Goal: Information Seeking & Learning: Learn about a topic

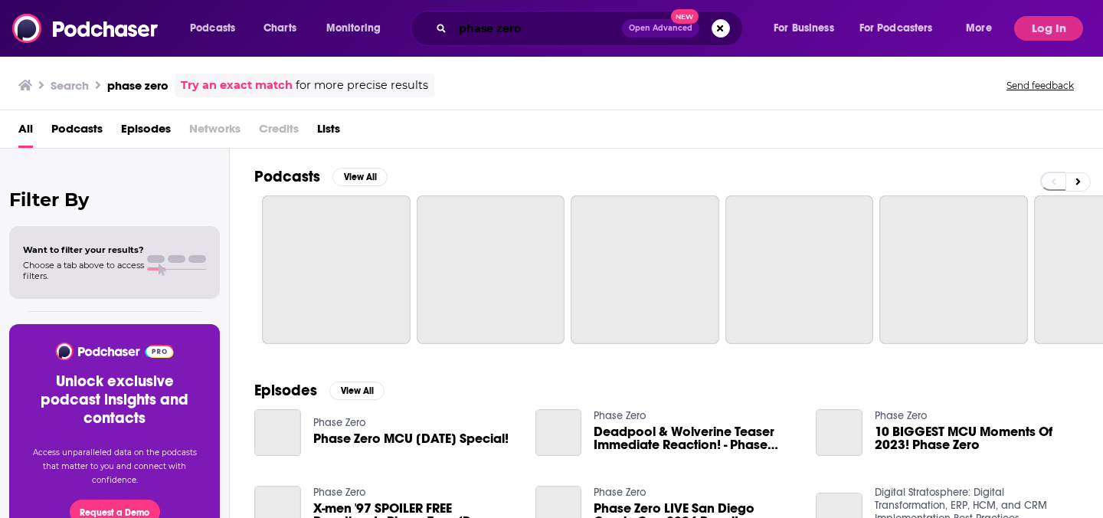
click at [588, 28] on input "phase zero" at bounding box center [537, 28] width 169 height 25
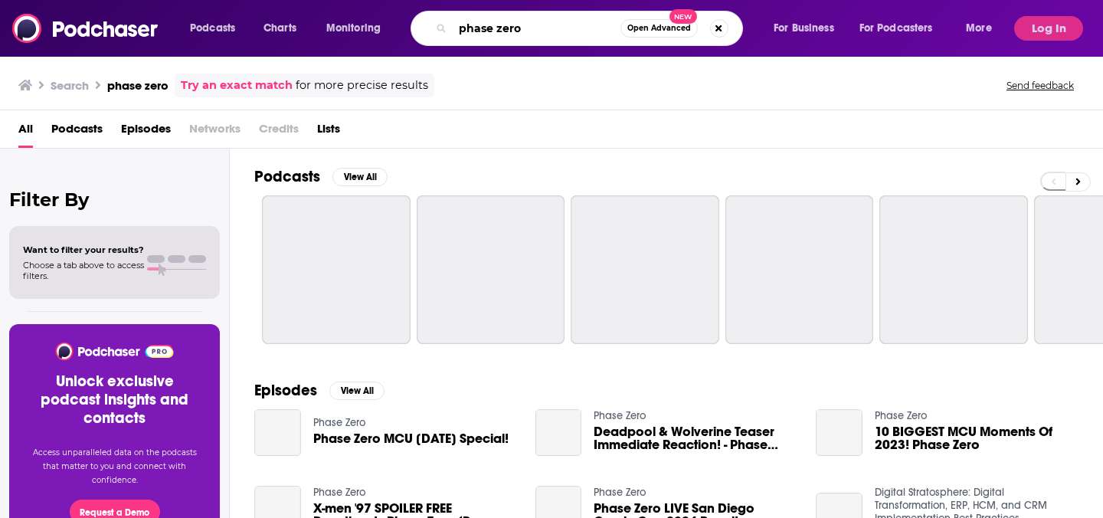
click at [588, 28] on input "phase zero" at bounding box center [537, 28] width 168 height 25
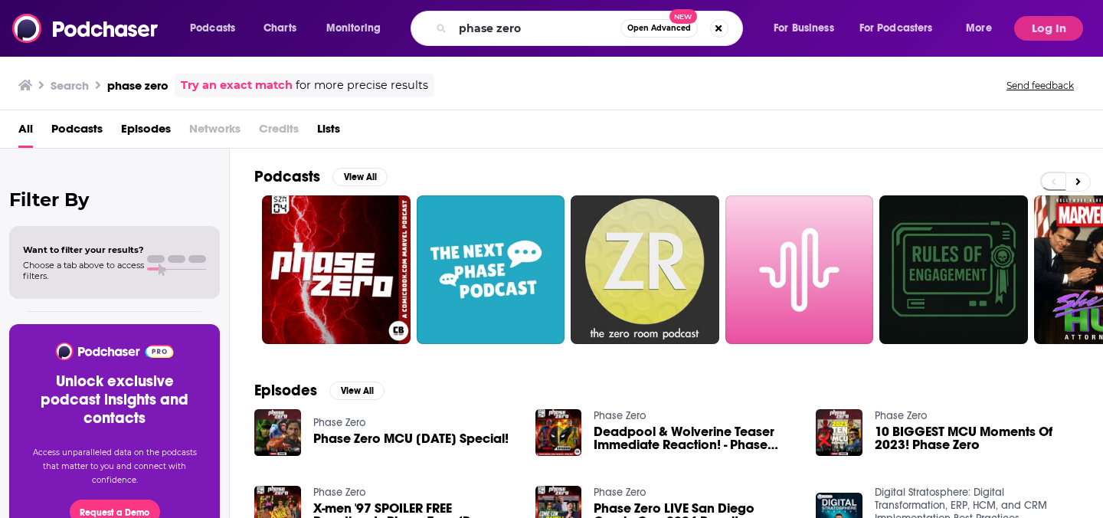
click at [631, 22] on button "Open Advanced New" at bounding box center [658, 28] width 77 height 18
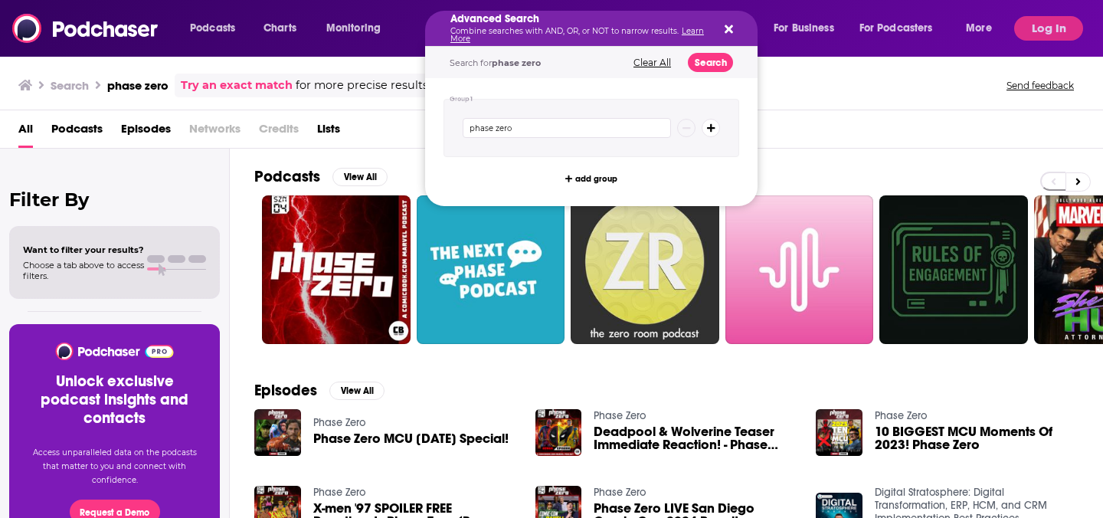
click at [1057, 30] on button "Log In" at bounding box center [1048, 28] width 69 height 25
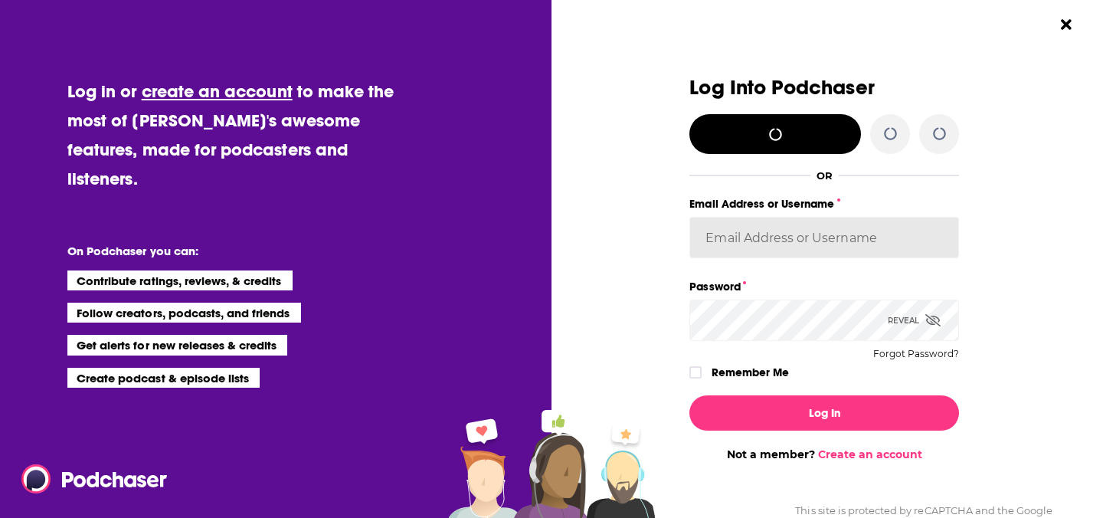
type input "mijal@smallgirlspr.com"
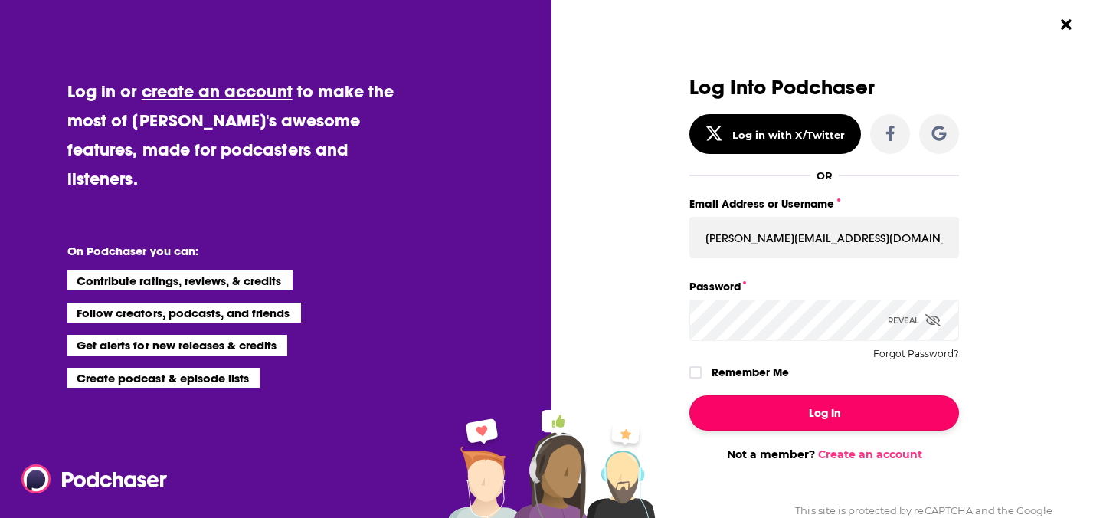
click at [845, 403] on button "Log In" at bounding box center [824, 412] width 270 height 35
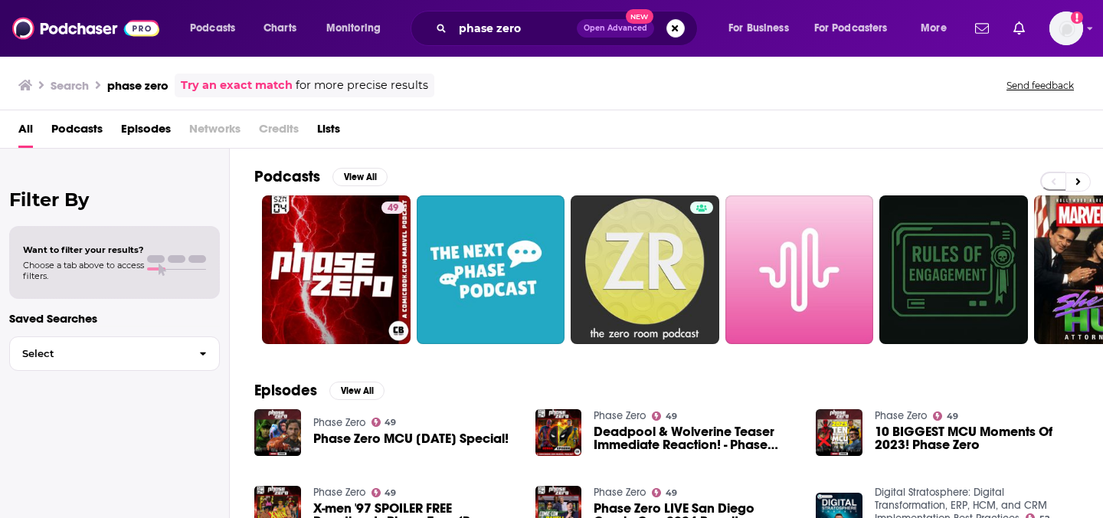
click at [599, 26] on span "Open Advanced" at bounding box center [615, 29] width 64 height 8
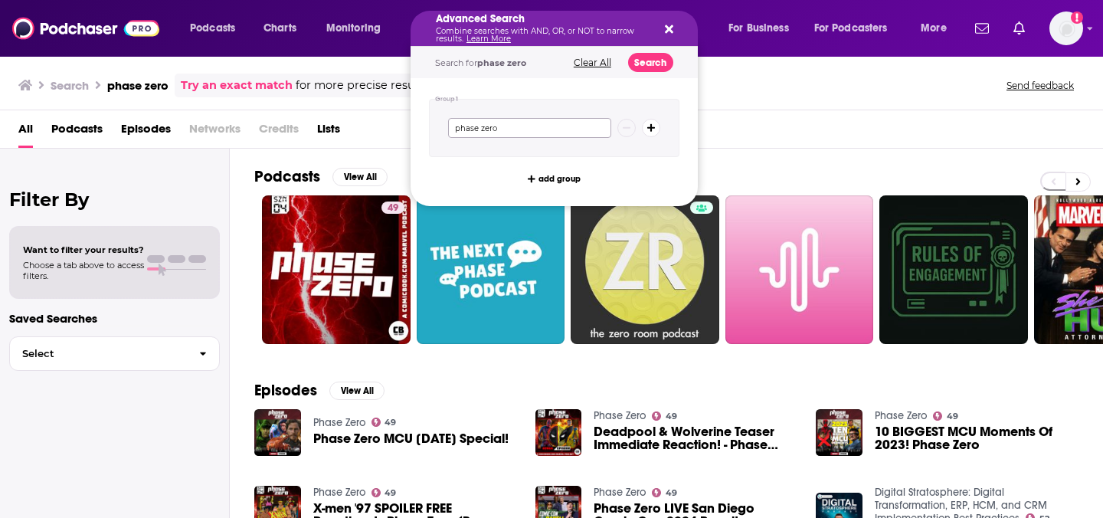
click at [550, 127] on input "phase zero" at bounding box center [529, 128] width 163 height 20
type input ""jack in the box" + dealquest"
click at [652, 67] on button "Search" at bounding box center [650, 62] width 45 height 19
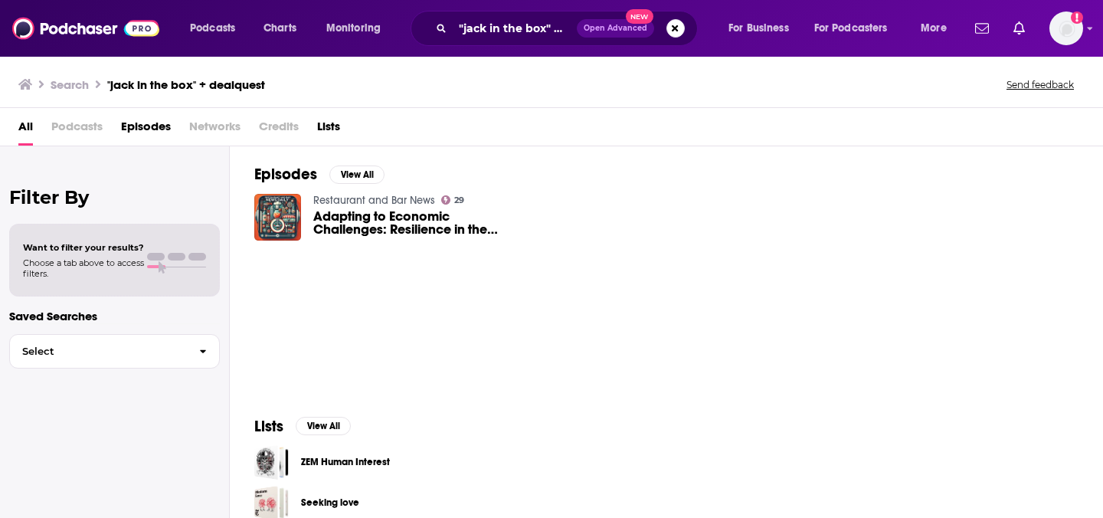
click at [405, 236] on span "Adapting to Economic Challenges: Resilience in the Restaurant & Bar Industry" at bounding box center [415, 223] width 204 height 26
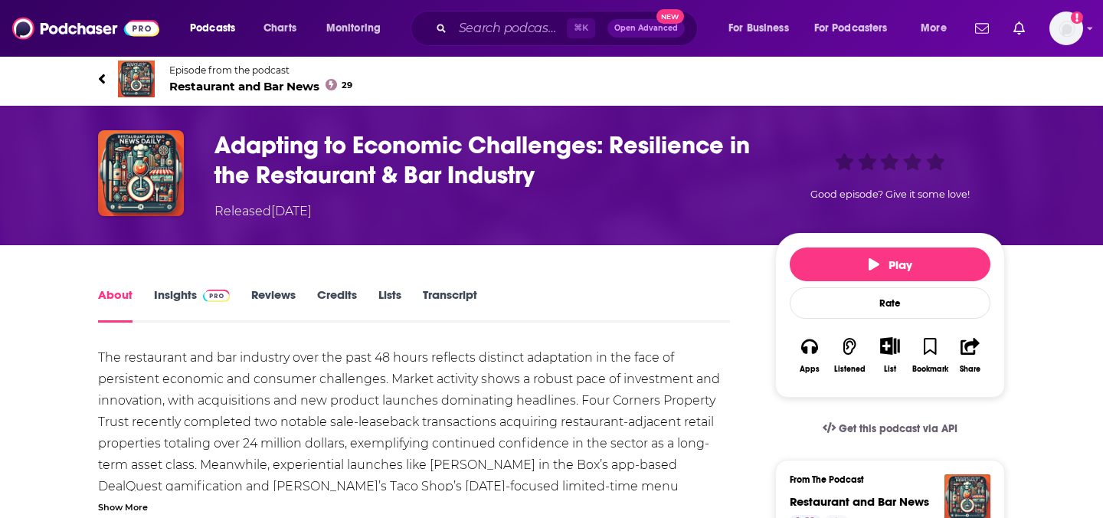
scroll to position [4, 0]
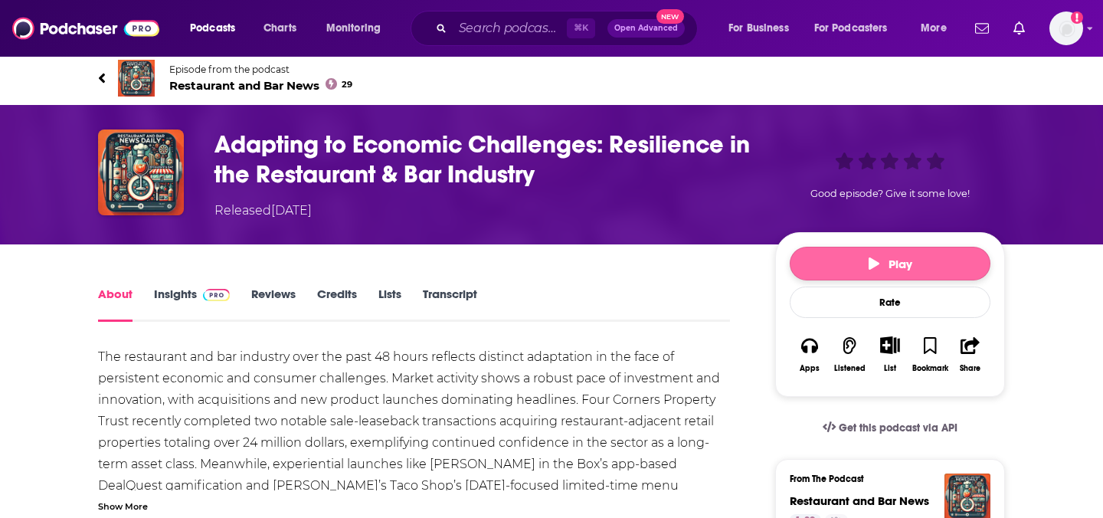
click at [890, 255] on button "Play" at bounding box center [889, 264] width 201 height 34
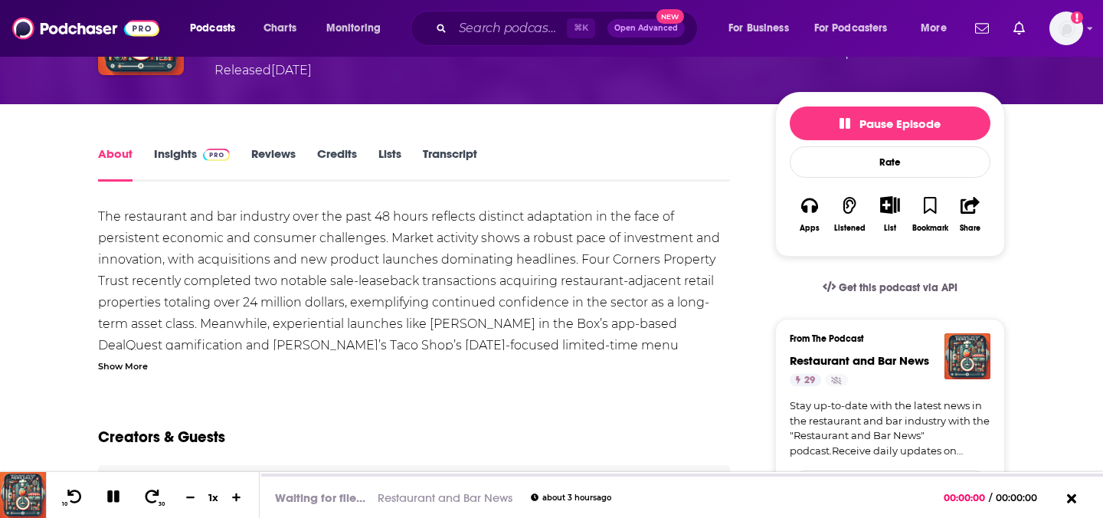
scroll to position [146, 0]
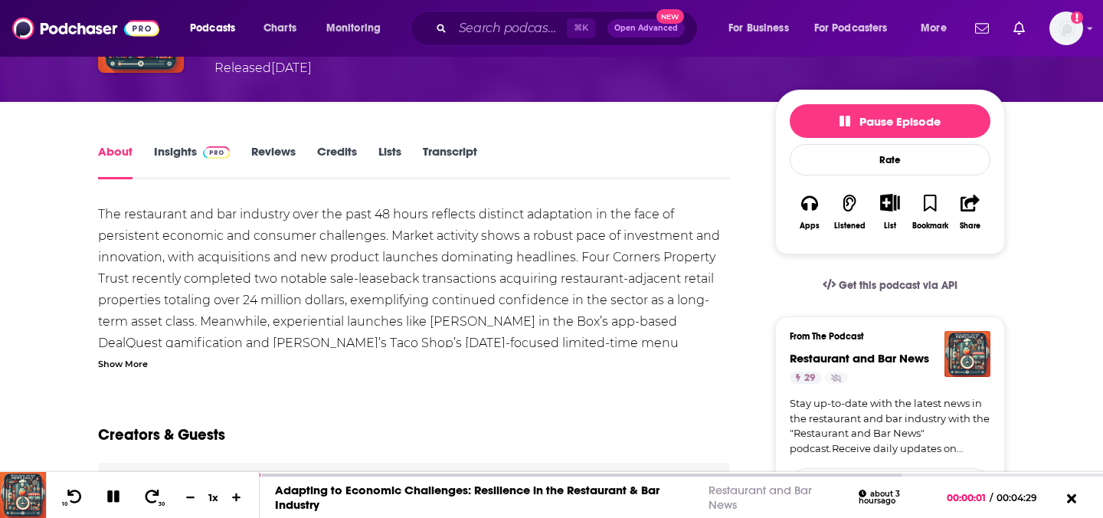
click at [104, 361] on div "Show More" at bounding box center [123, 362] width 50 height 15
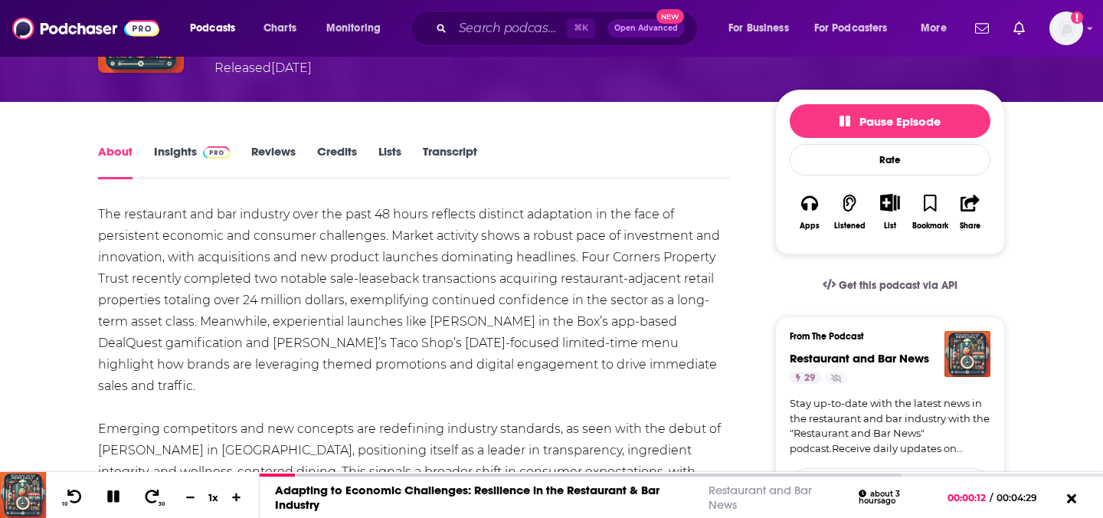
scroll to position [145, 0]
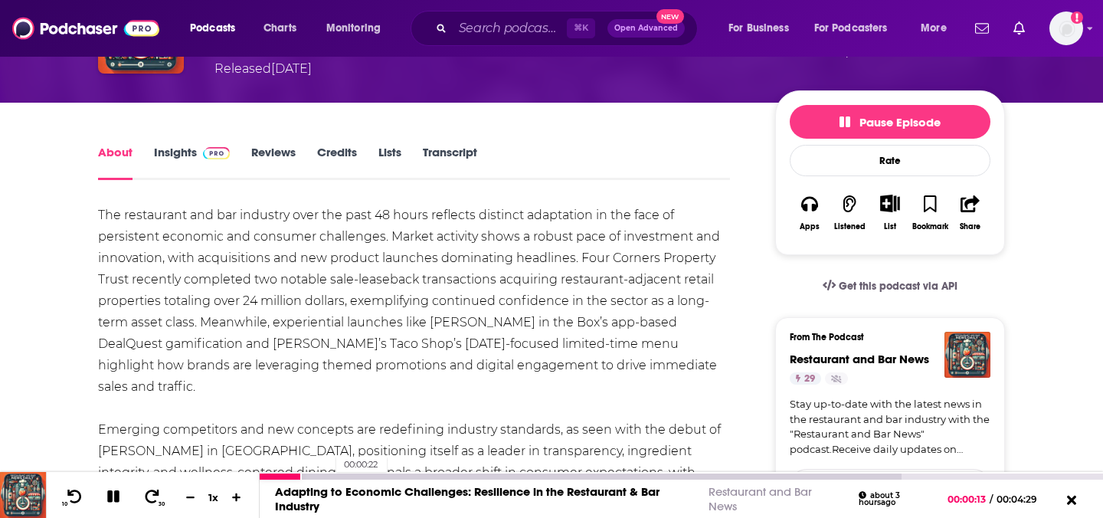
click at [328, 475] on div at bounding box center [581, 476] width 642 height 6
drag, startPoint x: 328, startPoint y: 475, endPoint x: 377, endPoint y: 474, distance: 49.0
click at [377, 474] on div "00:00:33" at bounding box center [681, 476] width 843 height 6
click at [377, 474] on div at bounding box center [581, 476] width 642 height 6
click at [430, 475] on div at bounding box center [581, 476] width 642 height 6
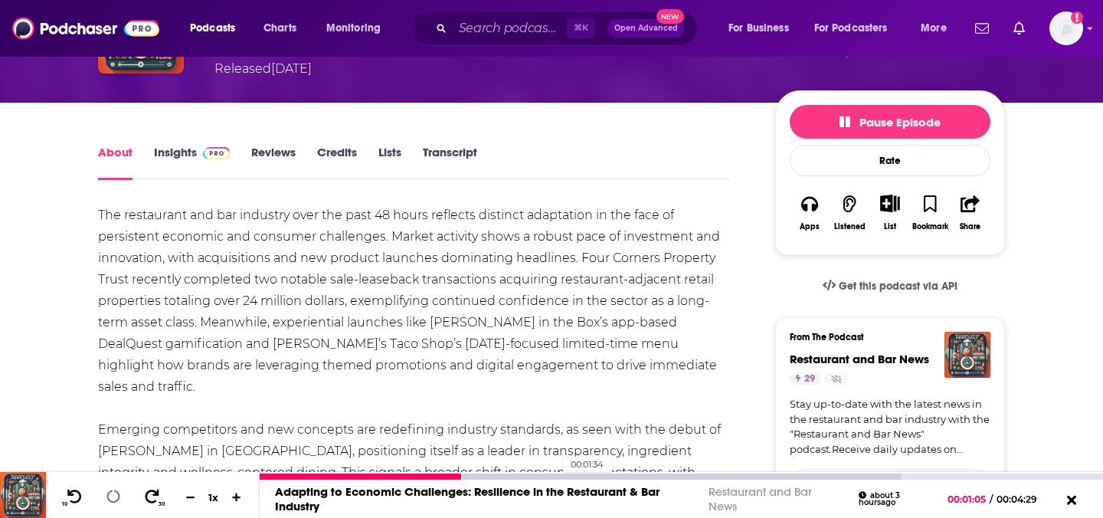
click at [554, 478] on div at bounding box center [581, 476] width 642 height 6
click at [607, 477] on div at bounding box center [681, 476] width 843 height 6
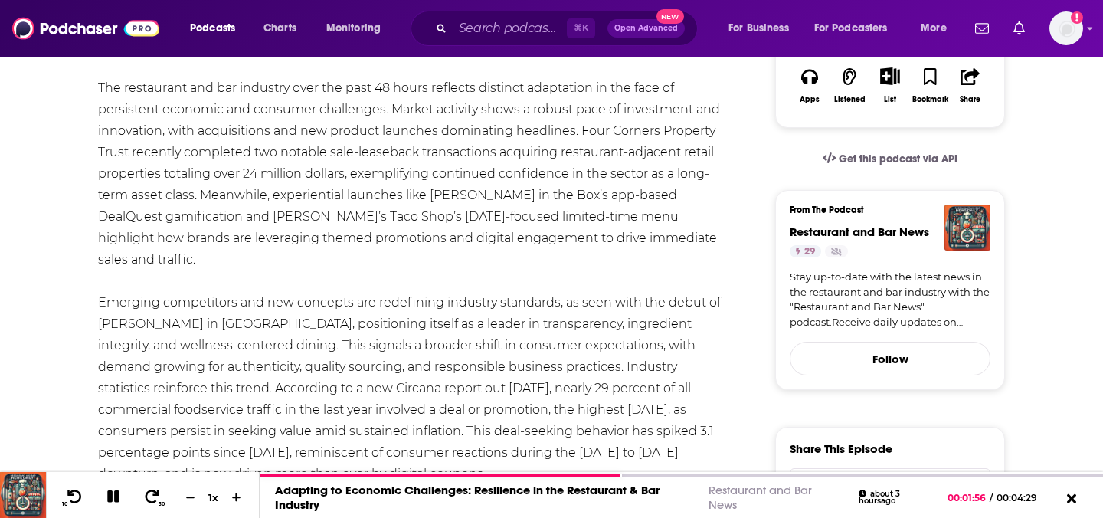
scroll to position [273, 0]
click at [446, 211] on div "The restaurant and bar industry over the past 48 hours reflects distinct adapta…" at bounding box center [414, 473] width 632 height 793
click at [454, 194] on div "The restaurant and bar industry over the past 48 hours reflects distinct adapta…" at bounding box center [414, 473] width 632 height 793
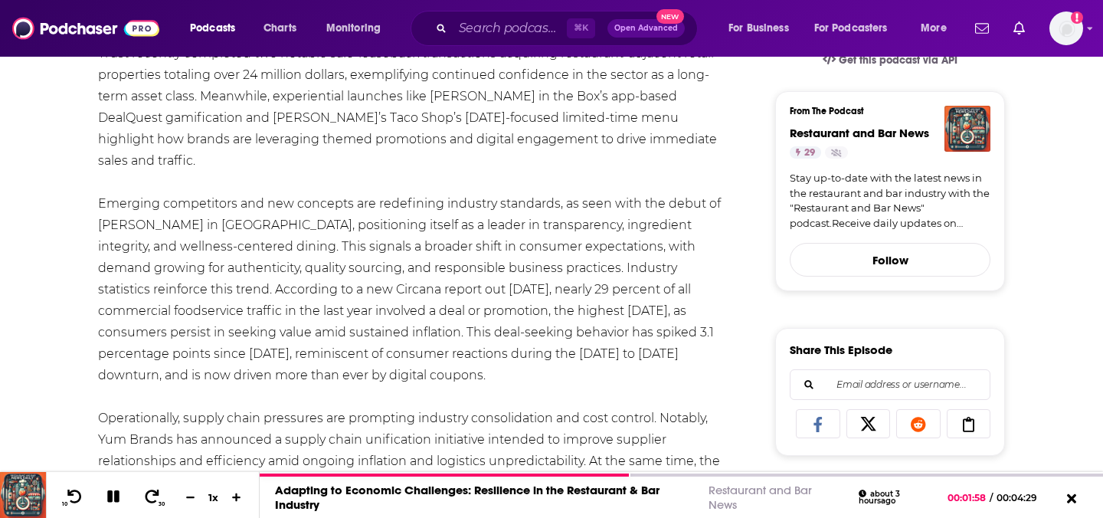
scroll to position [405, 0]
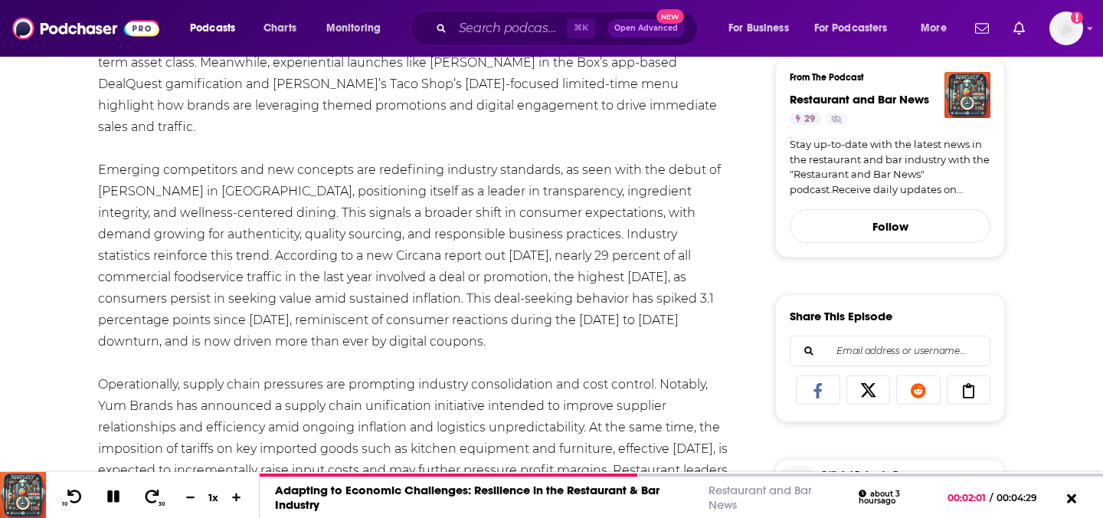
click at [505, 466] on div "The restaurant and bar industry over the past 48 hours reflects distinct adapta…" at bounding box center [414, 341] width 632 height 793
click at [506, 470] on div "The restaurant and bar industry over the past 48 hours reflects distinct adapta…" at bounding box center [414, 341] width 632 height 793
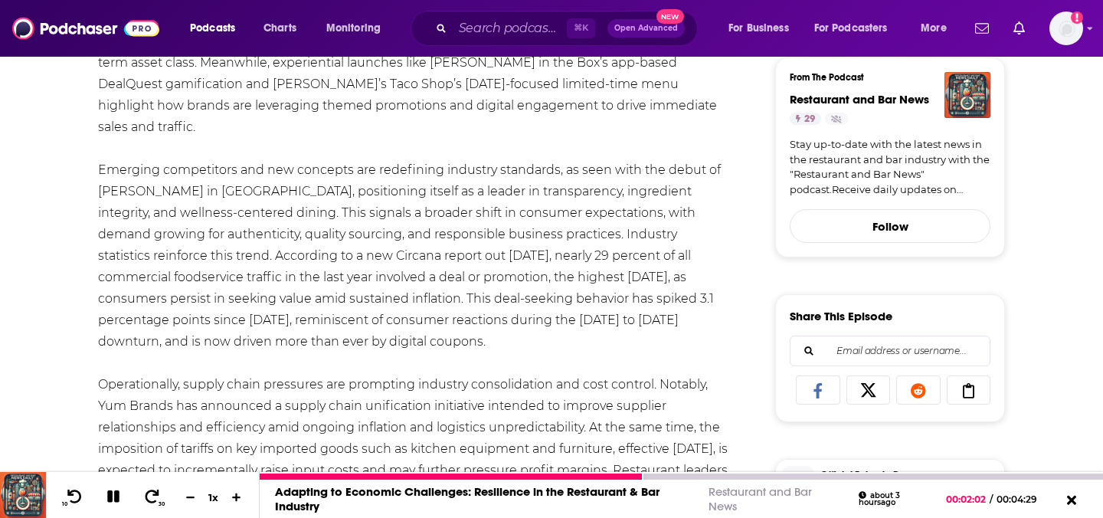
click at [506, 472] on div at bounding box center [681, 476] width 843 height 8
click at [506, 475] on div at bounding box center [452, 476] width 385 height 6
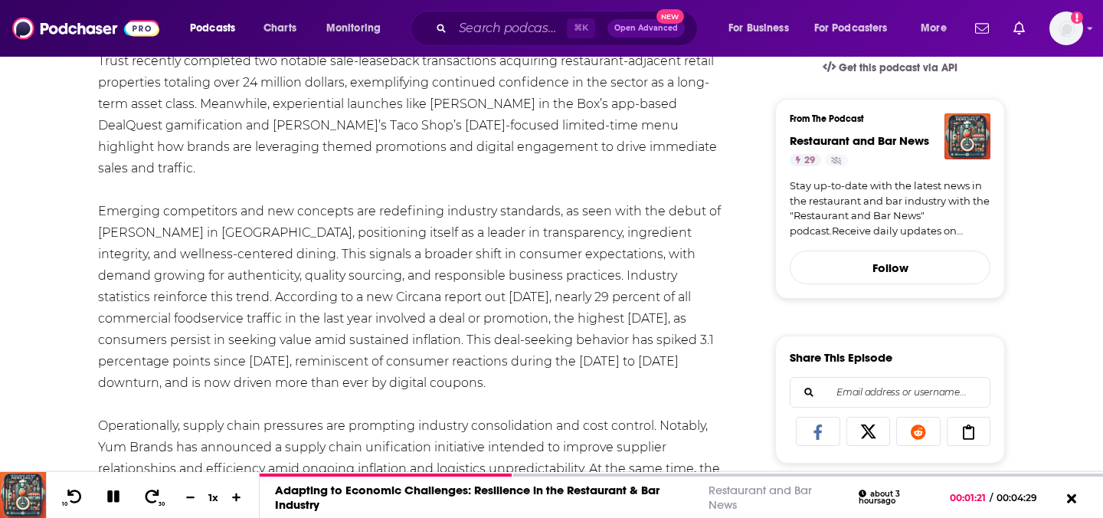
scroll to position [348, 0]
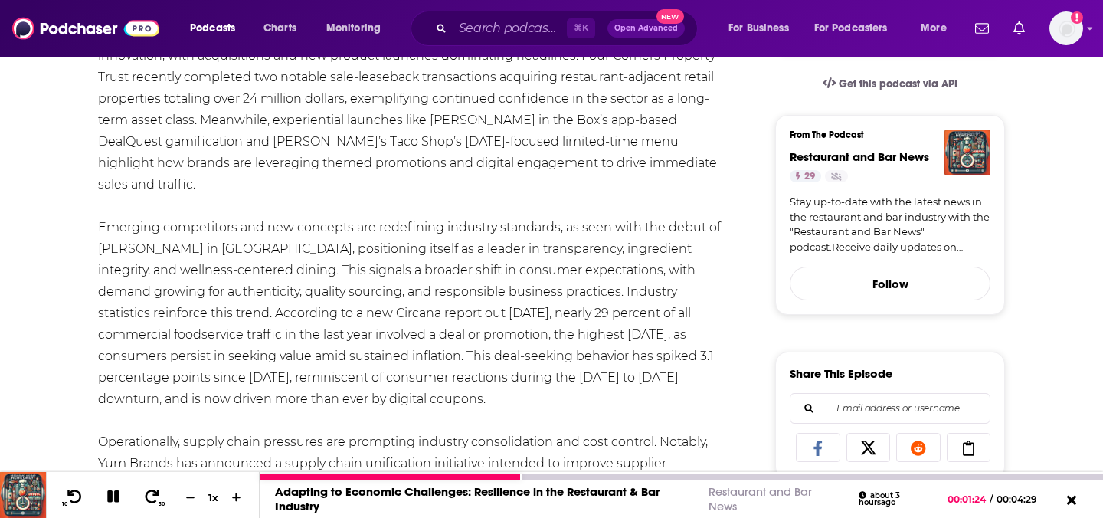
click at [113, 499] on icon at bounding box center [113, 496] width 20 height 17
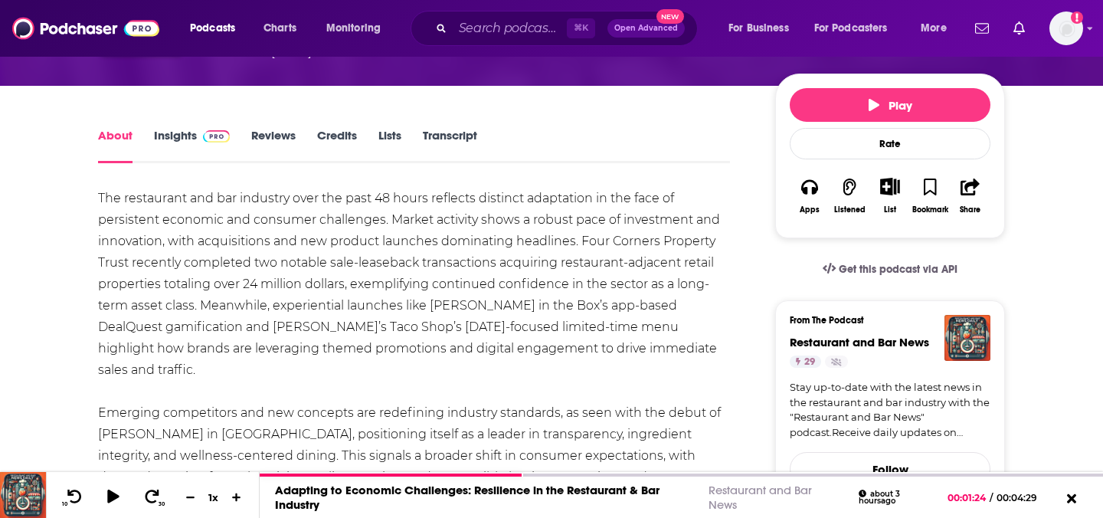
scroll to position [160, 0]
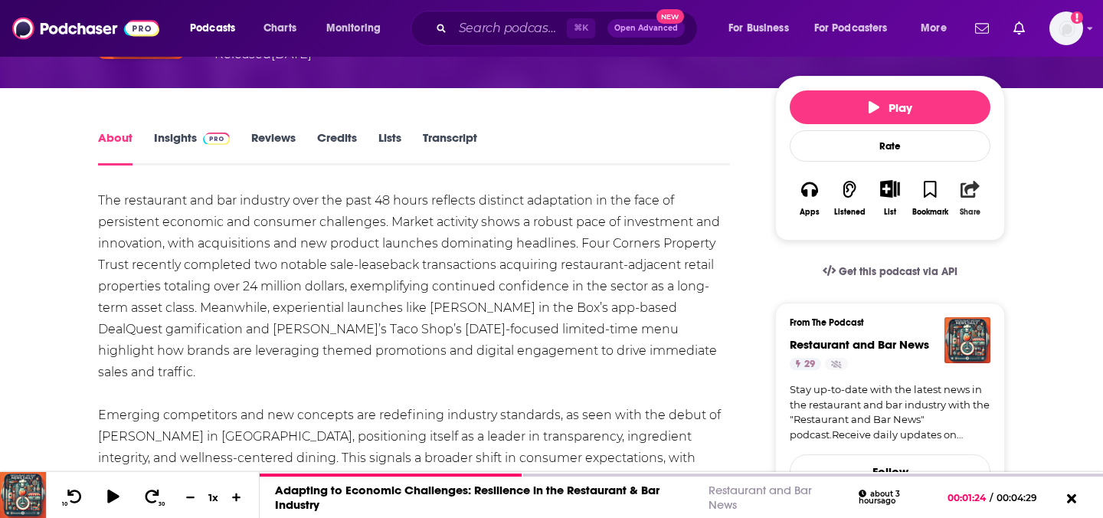
click at [964, 185] on icon "button" at bounding box center [969, 189] width 19 height 17
click at [973, 198] on icon "button" at bounding box center [969, 189] width 19 height 17
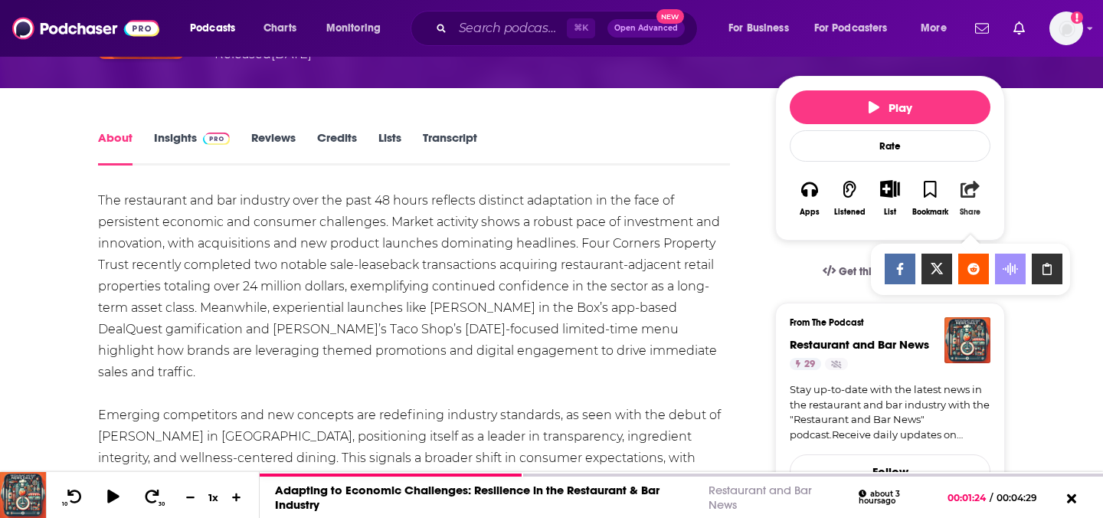
scroll to position [0, 0]
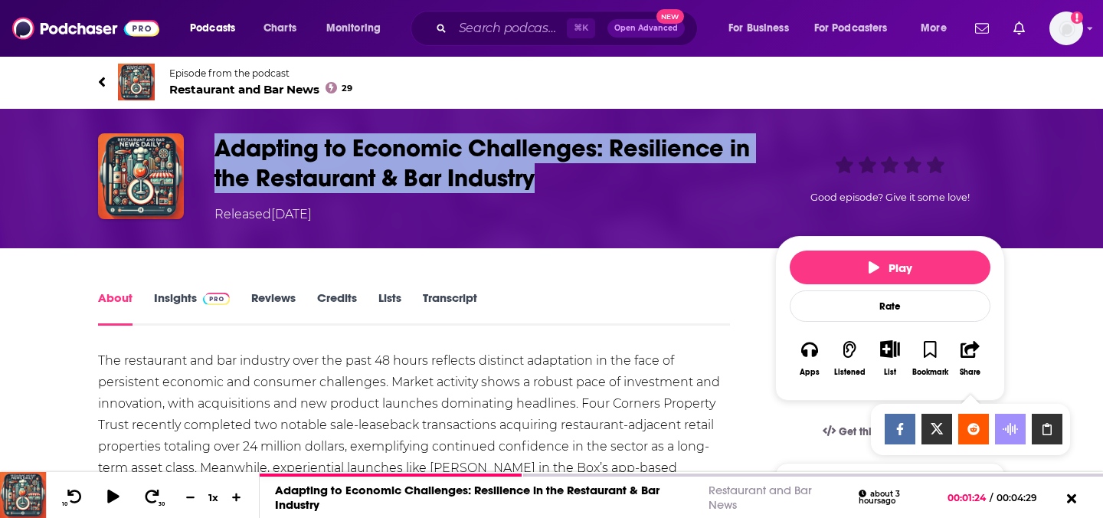
drag, startPoint x: 574, startPoint y: 185, endPoint x: 217, endPoint y: 144, distance: 359.1
click at [217, 144] on h1 "Adapting to Economic Challenges: Resilience in the Restaurant & Bar Industry" at bounding box center [482, 163] width 536 height 60
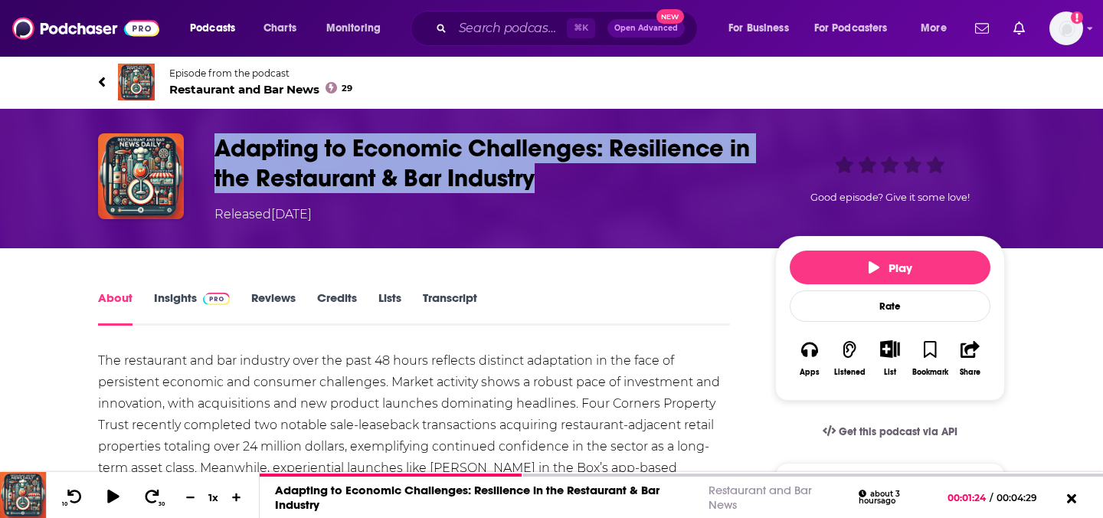
copy h1 "Adapting to Economic Challenges: Resilience in the Restaurant & Bar Industry"
click at [103, 82] on icon at bounding box center [102, 81] width 8 height 15
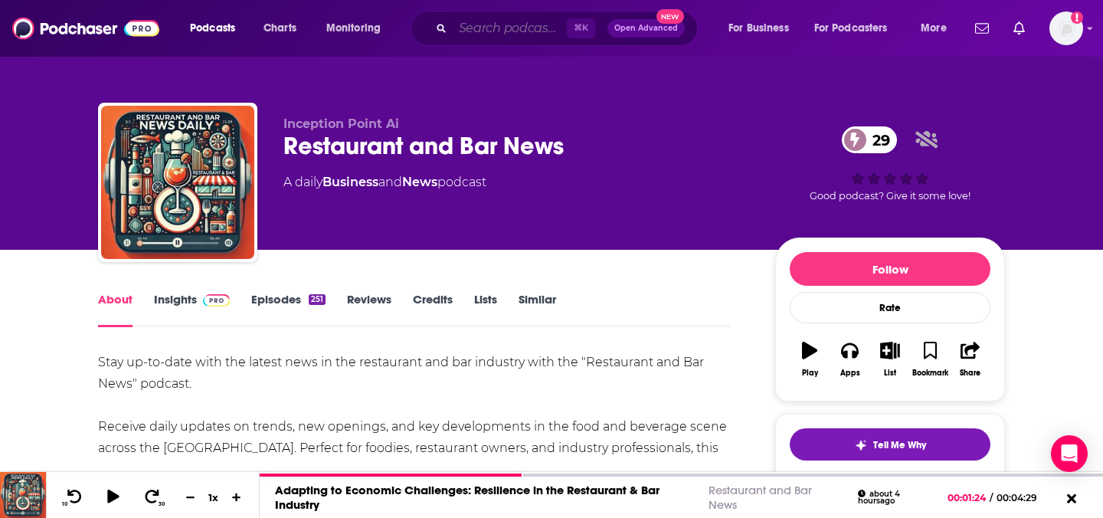
click at [469, 20] on input "Search podcasts, credits, & more..." at bounding box center [510, 28] width 114 height 25
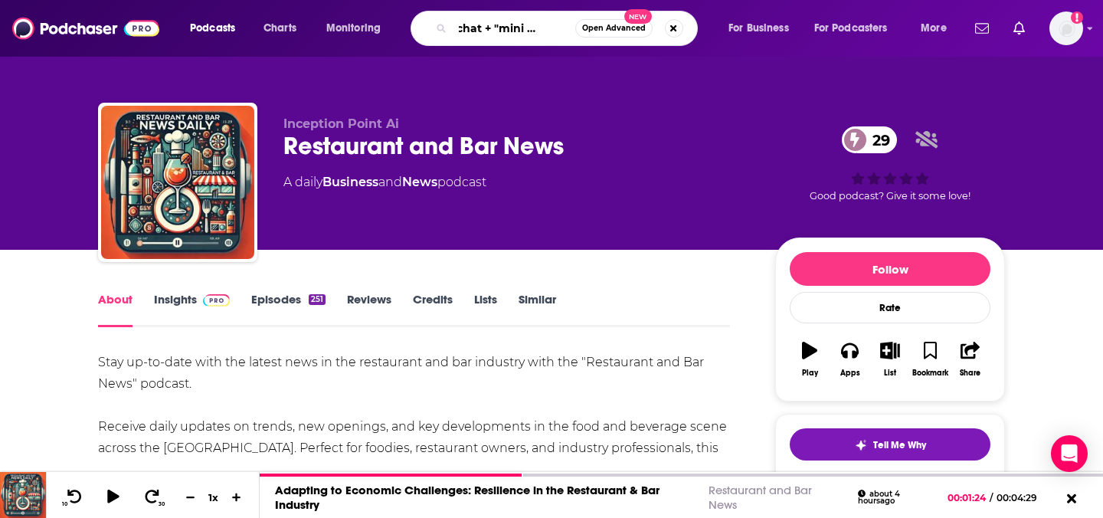
type input "snapchat + "mini me" + ai"
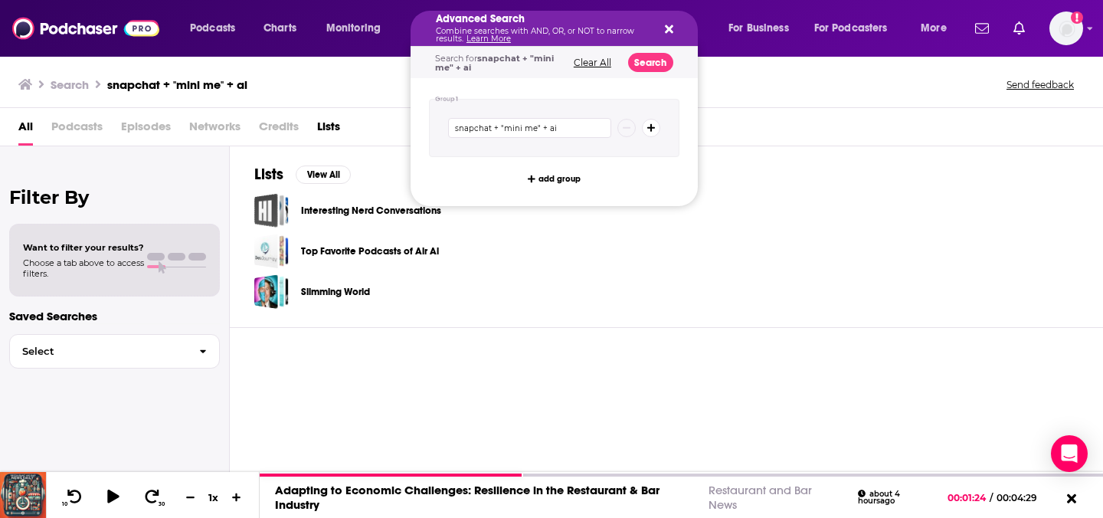
click at [513, 35] on p "Combine searches with AND, OR, or NOT to narrow results. Learn More" at bounding box center [542, 35] width 212 height 15
click at [667, 31] on icon "Search podcasts, credits, & more..." at bounding box center [669, 29] width 8 height 8
click at [536, 36] on p "Combine searches with AND, OR, or NOT to narrow results. Learn More" at bounding box center [542, 35] width 212 height 15
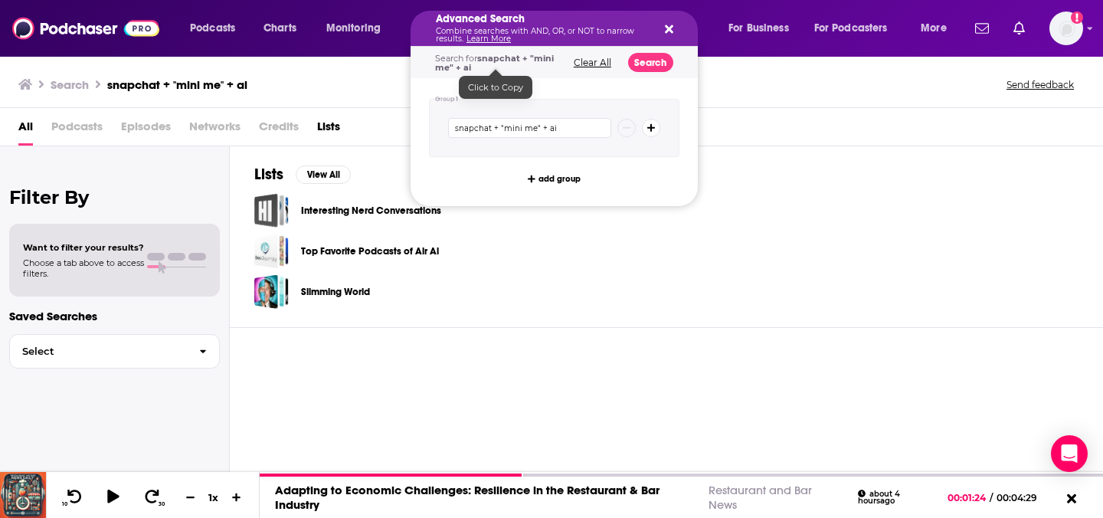
click at [523, 113] on div "snapchat + "mini me" + ai" at bounding box center [554, 128] width 250 height 58
click at [520, 127] on input "snapchat + "mini me" + ai" at bounding box center [529, 128] width 163 height 20
type input "skylight + "type c""
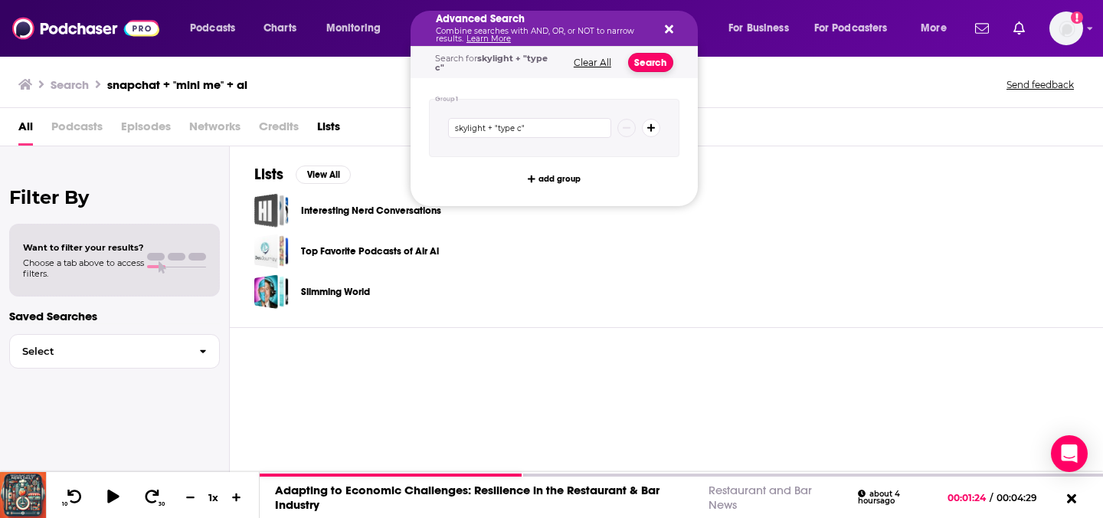
click at [647, 62] on button "Search" at bounding box center [650, 62] width 45 height 19
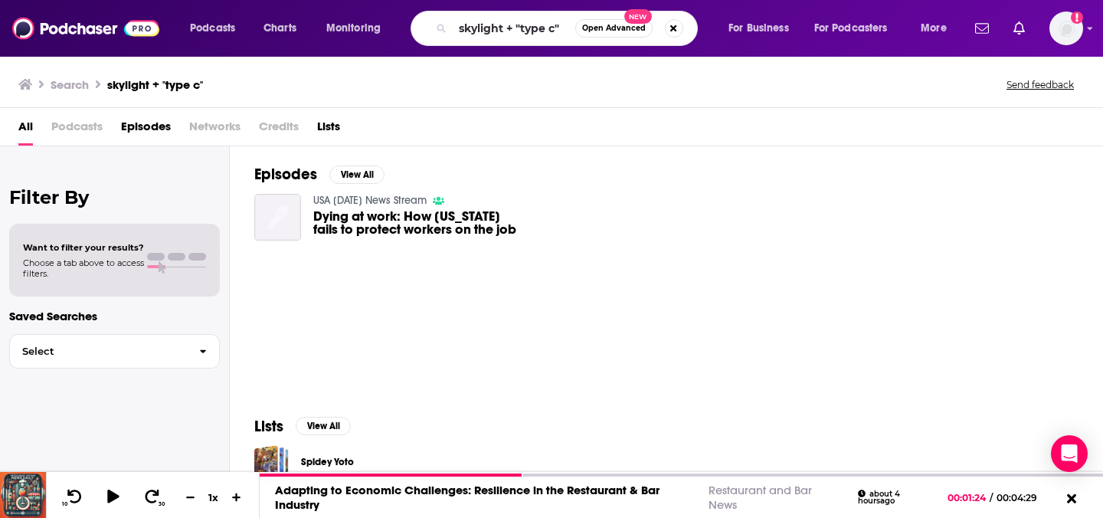
click at [501, 221] on span "Dying at work: How Arizona fails to protect workers on the job" at bounding box center [415, 223] width 204 height 26
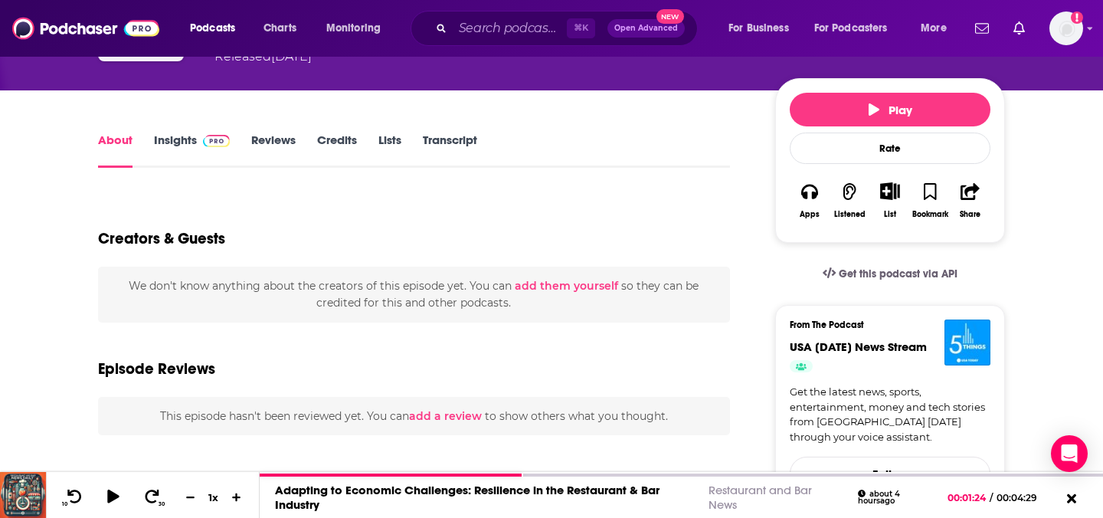
scroll to position [207, 0]
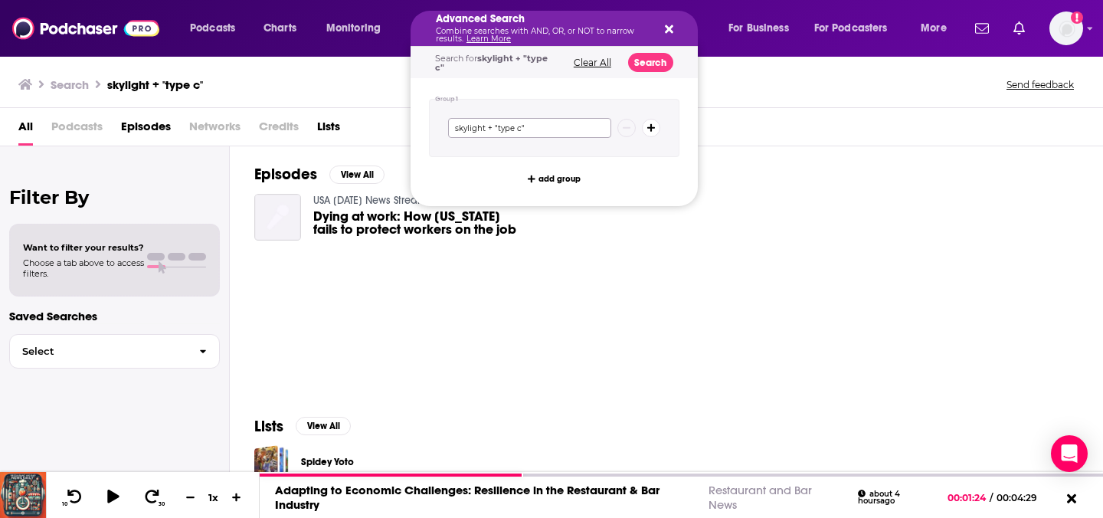
click at [522, 121] on input "skylight + "type c"" at bounding box center [529, 128] width 163 height 20
click at [519, 126] on input "skylight + "type c"" at bounding box center [529, 128] width 163 height 20
type input "skylight + "type c parenting""
click at [646, 68] on button "Search" at bounding box center [650, 62] width 45 height 19
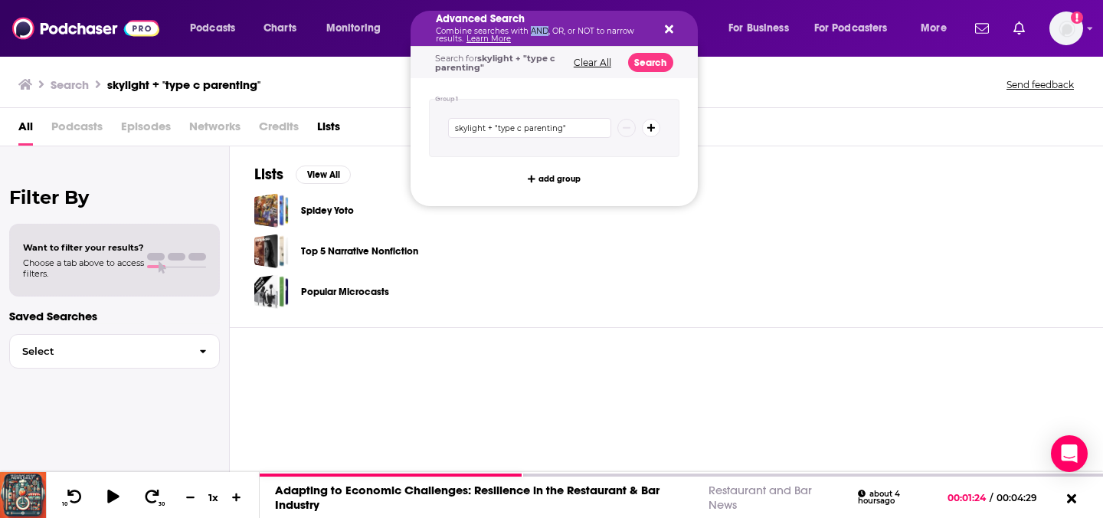
click at [538, 31] on p "Combine searches with AND, OR, or NOT to narrow results. Learn More" at bounding box center [542, 35] width 212 height 15
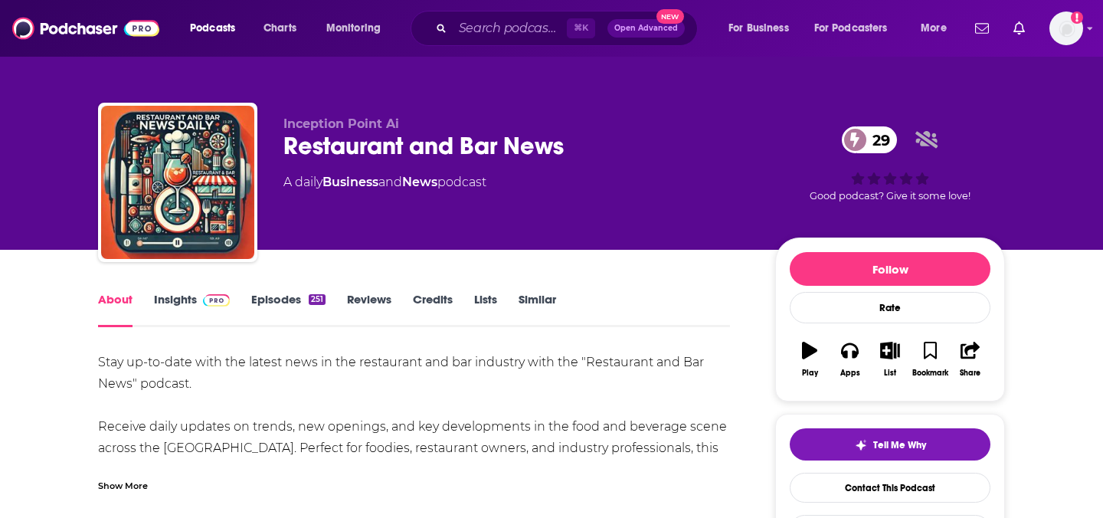
click at [211, 296] on img at bounding box center [216, 300] width 27 height 12
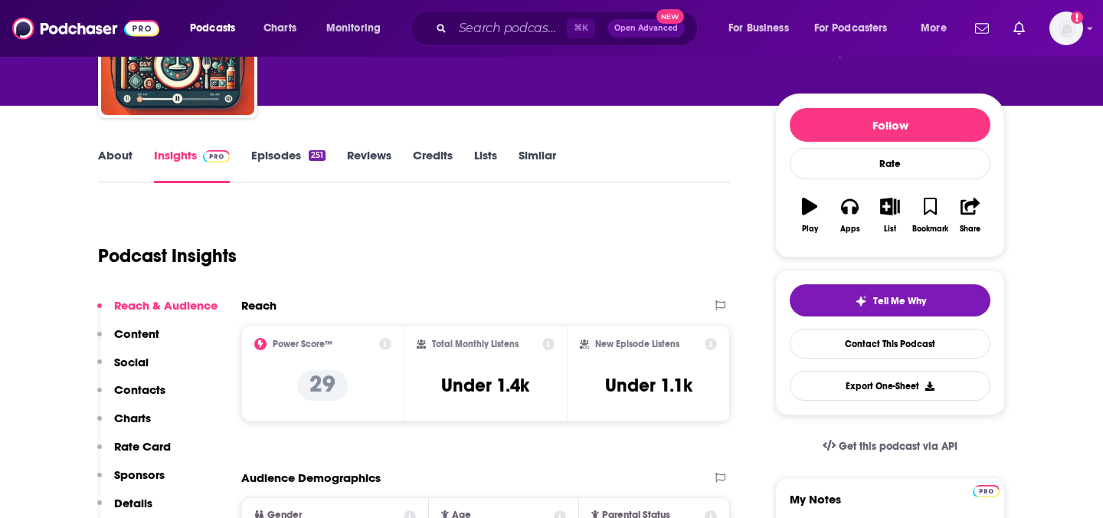
scroll to position [145, 0]
